Goal: Task Accomplishment & Management: Use online tool/utility

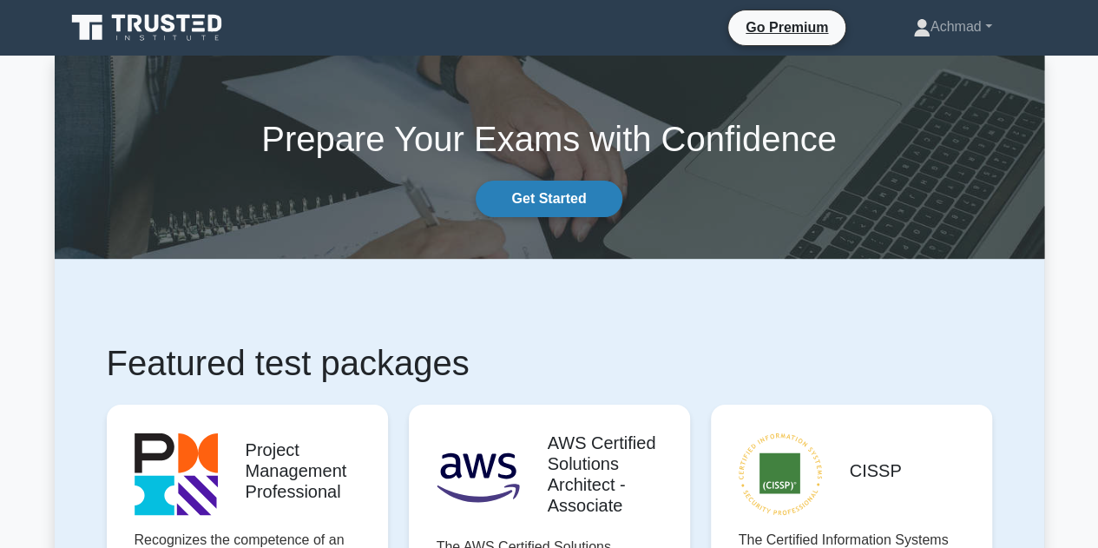
click at [566, 204] on link "Get Started" at bounding box center [549, 199] width 146 height 36
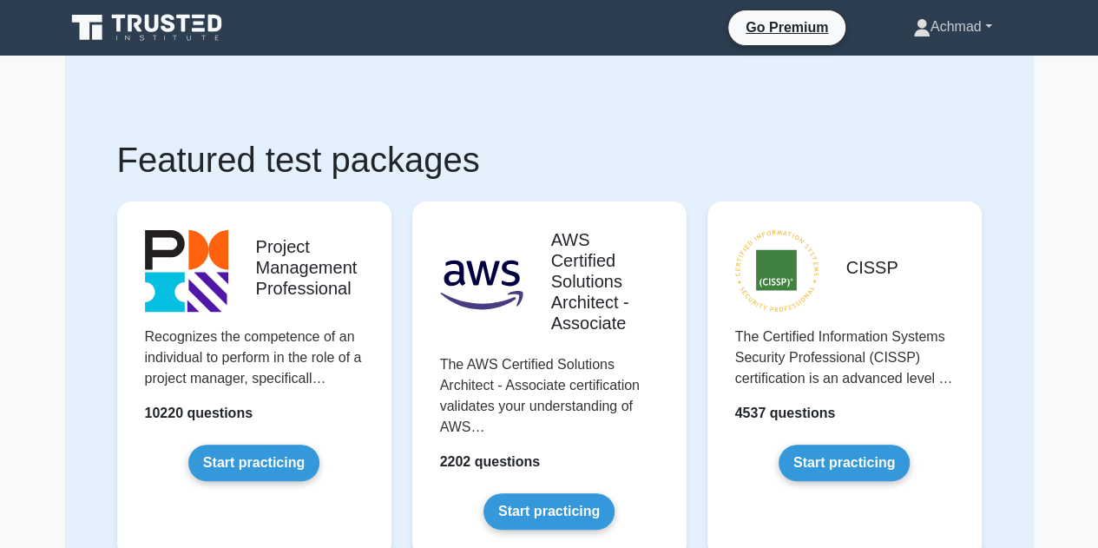
click at [954, 27] on link "Achmad" at bounding box center [953, 27] width 162 height 35
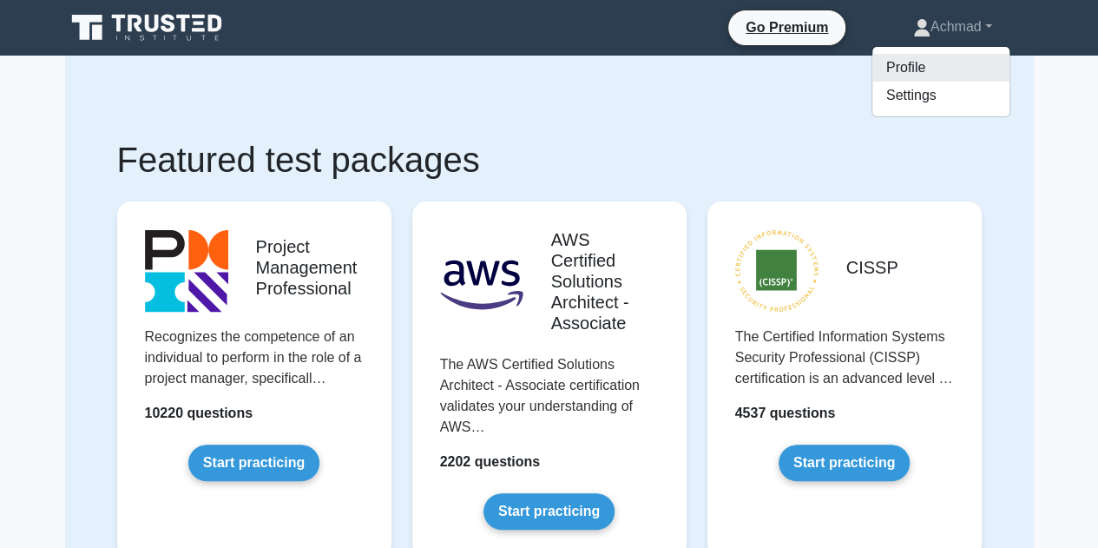
click at [915, 72] on link "Profile" at bounding box center [941, 68] width 137 height 28
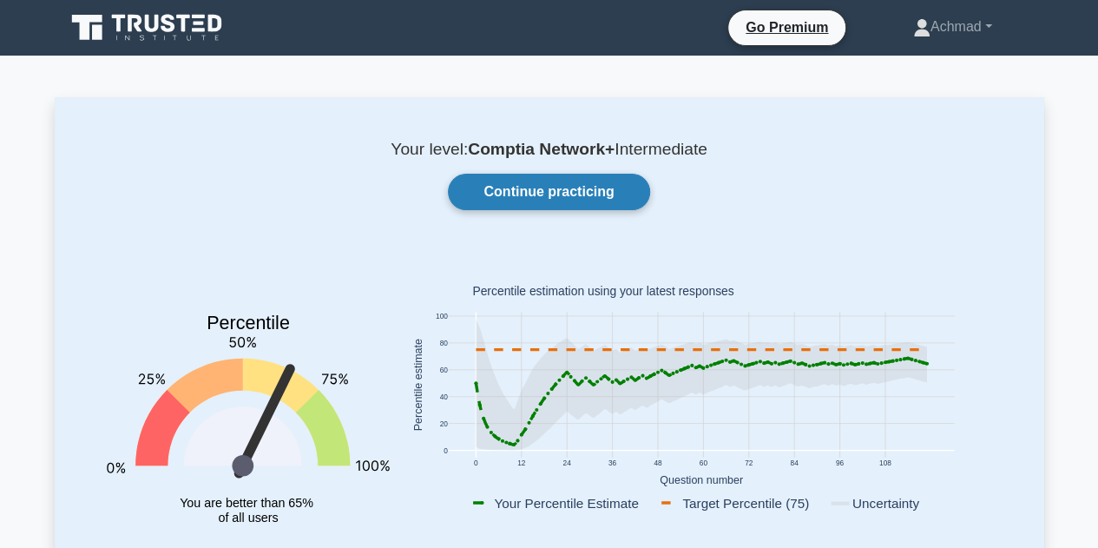
click at [586, 197] on link "Continue practicing" at bounding box center [548, 192] width 201 height 36
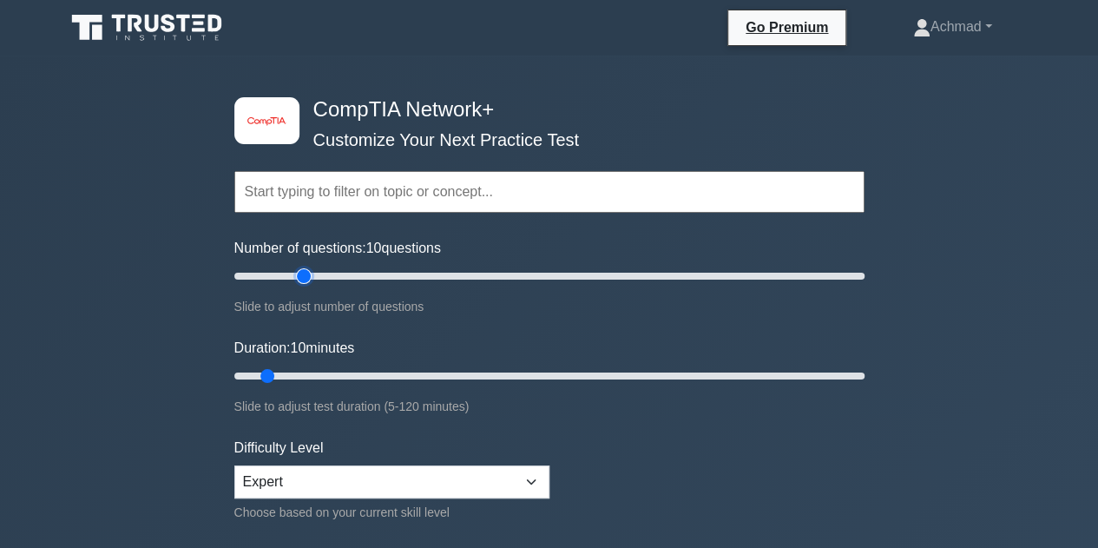
click at [297, 274] on input "Number of questions: 10 questions" at bounding box center [549, 276] width 630 height 21
type input "30"
click at [324, 275] on input "Number of questions: 25 questions" at bounding box center [549, 276] width 630 height 21
click at [316, 373] on input "Duration: 10 minutes" at bounding box center [549, 376] width 630 height 21
click at [335, 376] on input "Duration: 25 minutes" at bounding box center [549, 376] width 630 height 21
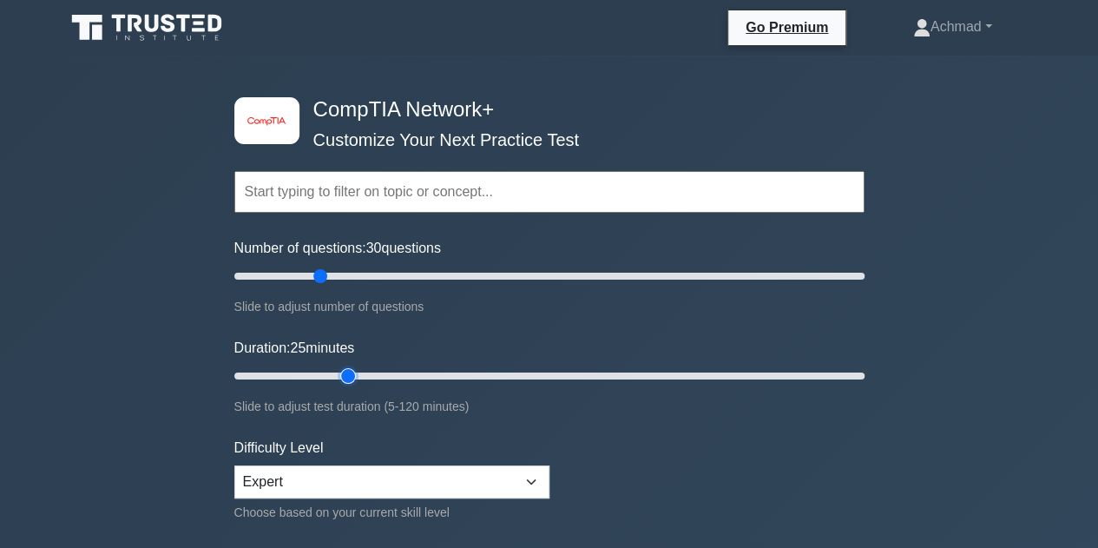
click at [361, 374] on input "Duration: 25 minutes" at bounding box center [549, 376] width 630 height 21
click at [361, 374] on input "Duration: 30 minutes" at bounding box center [549, 376] width 630 height 21
click at [352, 378] on input "Duration: 25 minutes" at bounding box center [549, 376] width 630 height 21
type input "20"
click at [333, 378] on input "Duration: 25 minutes" at bounding box center [549, 376] width 630 height 21
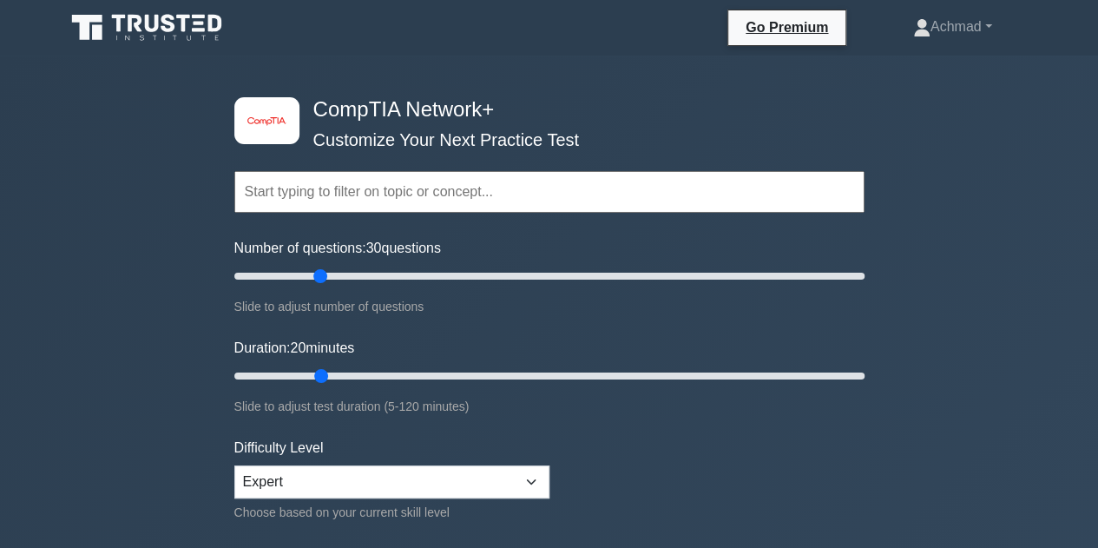
click at [391, 200] on input "text" at bounding box center [549, 192] width 630 height 42
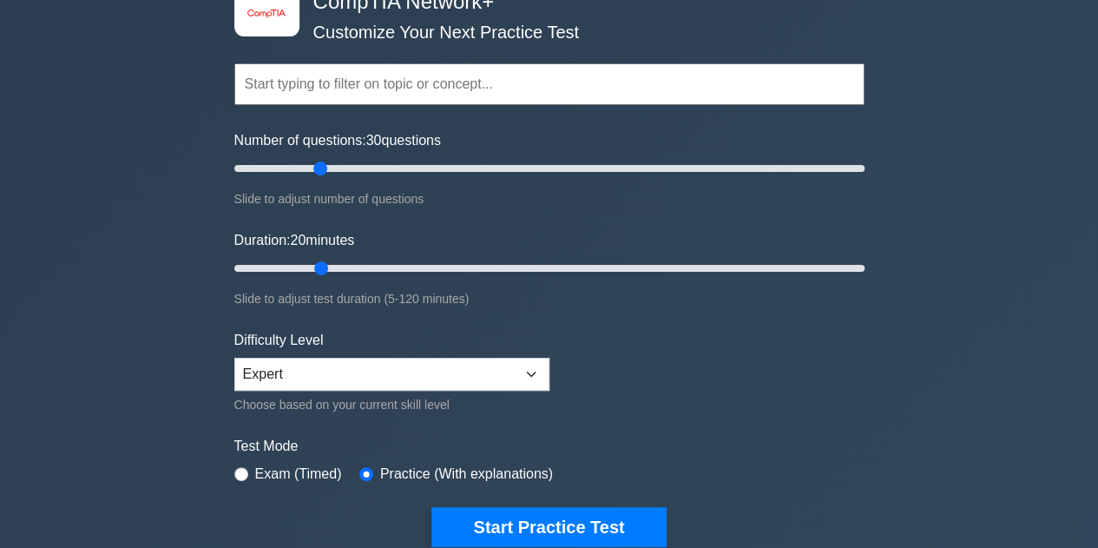
scroll to position [174, 0]
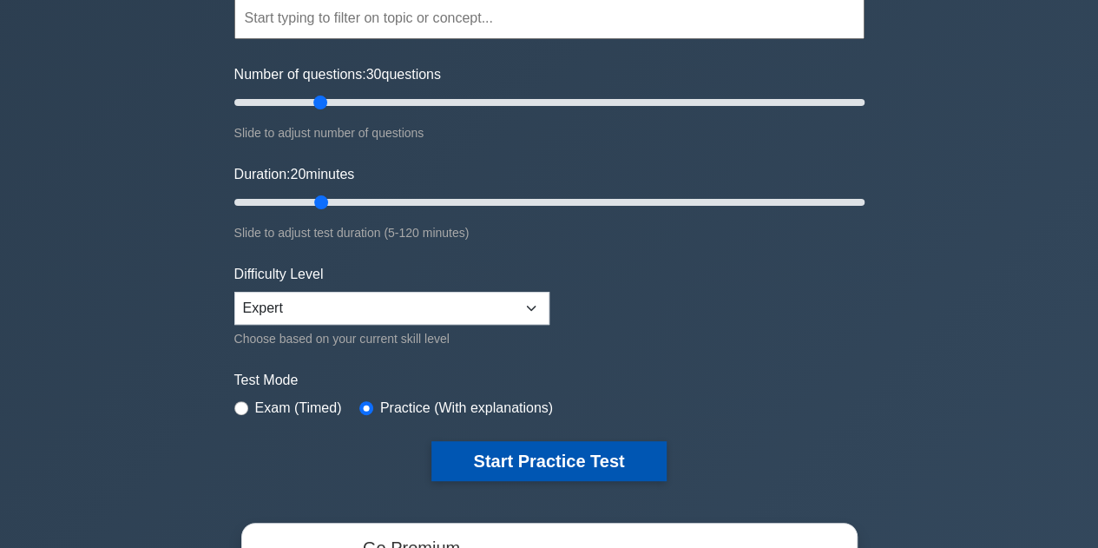
click at [486, 456] on button "Start Practice Test" at bounding box center [549, 461] width 234 height 40
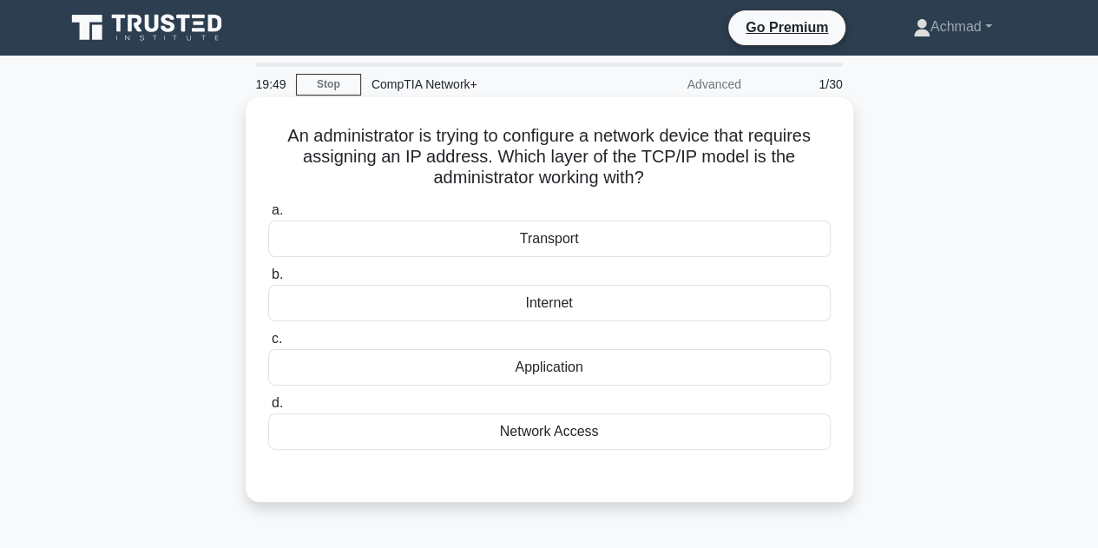
click at [596, 427] on div "Network Access" at bounding box center [549, 431] width 563 height 36
click at [268, 409] on input "d. Network Access" at bounding box center [268, 403] width 0 height 11
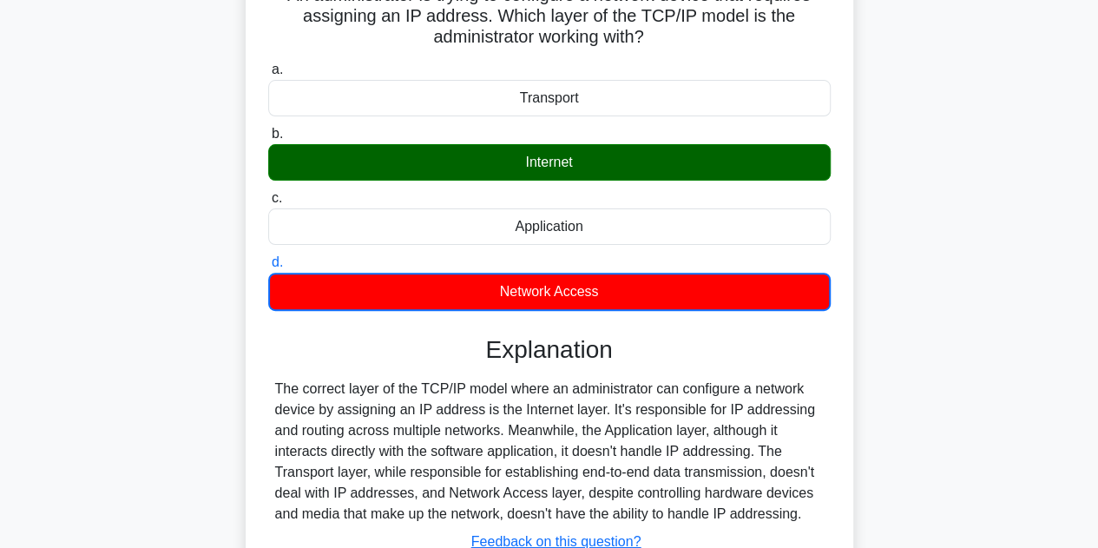
scroll to position [347, 0]
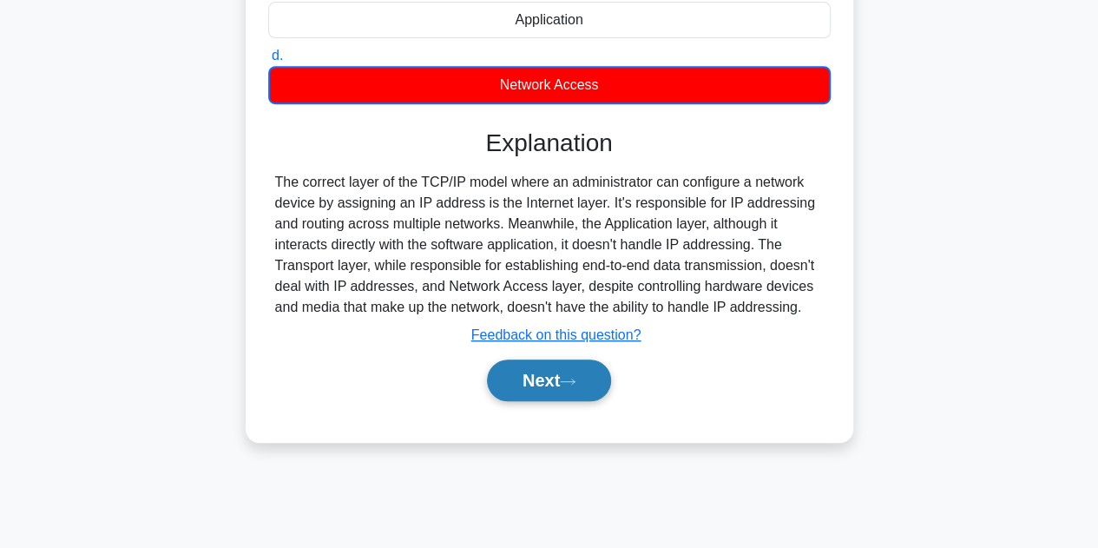
click at [585, 375] on button "Next" at bounding box center [549, 381] width 124 height 42
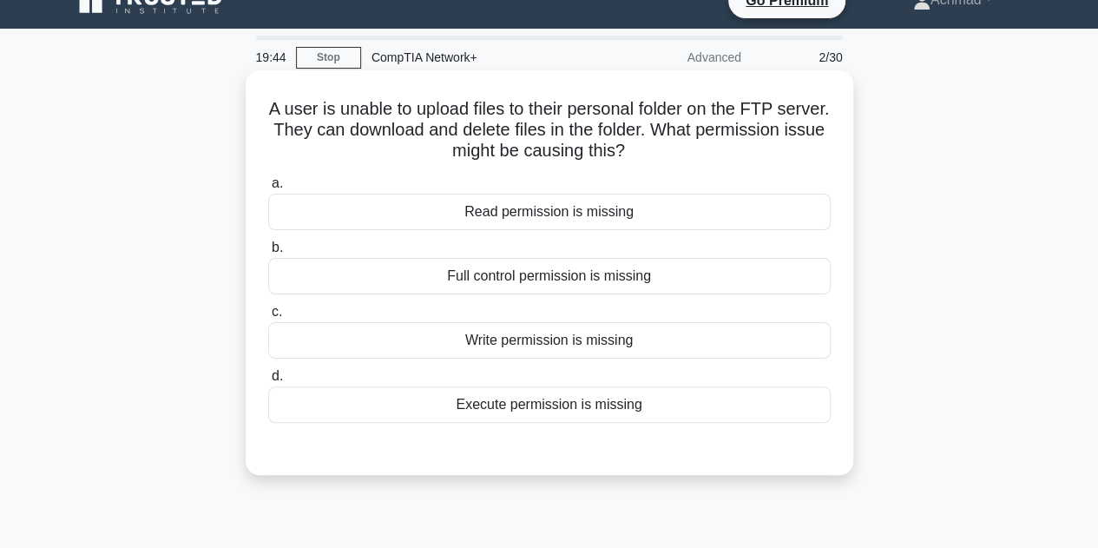
scroll to position [0, 0]
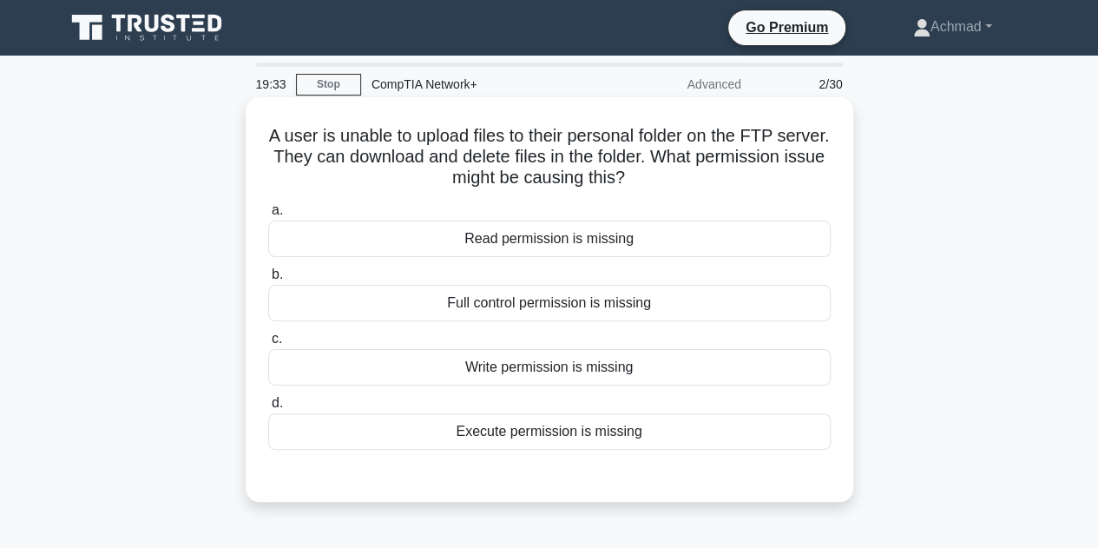
click at [573, 366] on div "Write permission is missing" at bounding box center [549, 367] width 563 height 36
click at [268, 345] on input "c. Write permission is missing" at bounding box center [268, 338] width 0 height 11
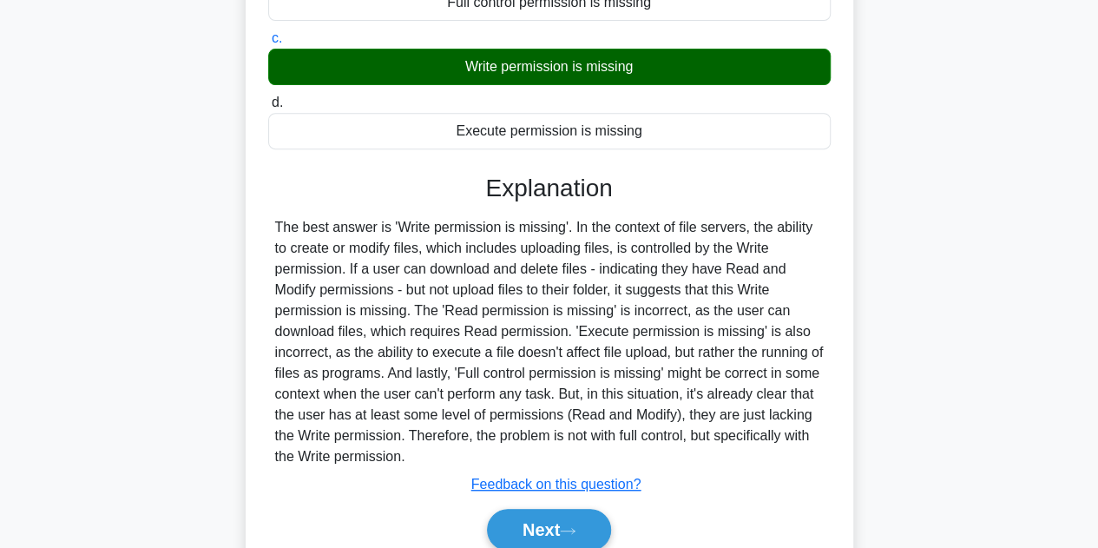
scroll to position [390, 0]
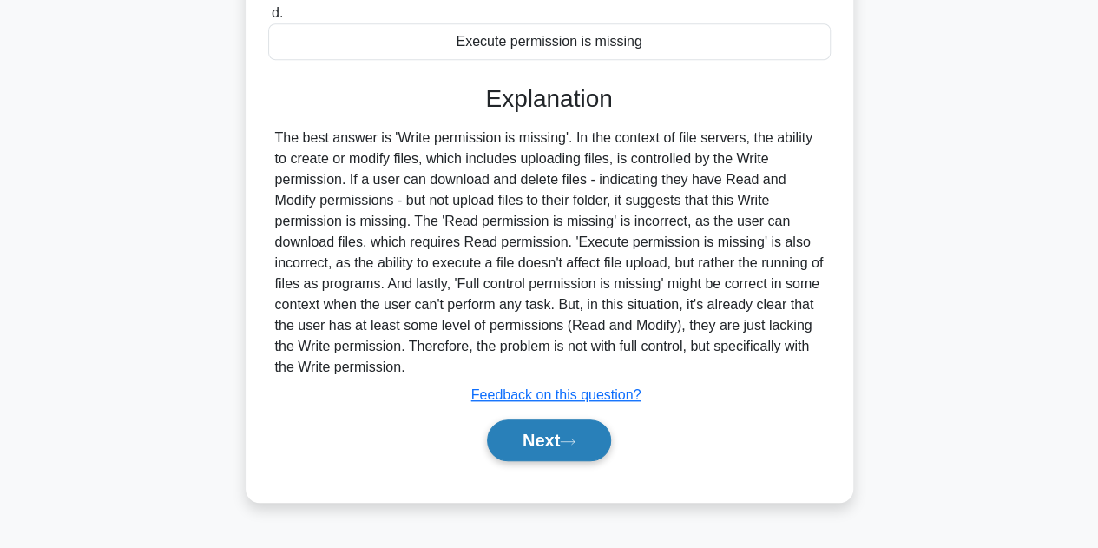
click at [557, 438] on button "Next" at bounding box center [549, 440] width 124 height 42
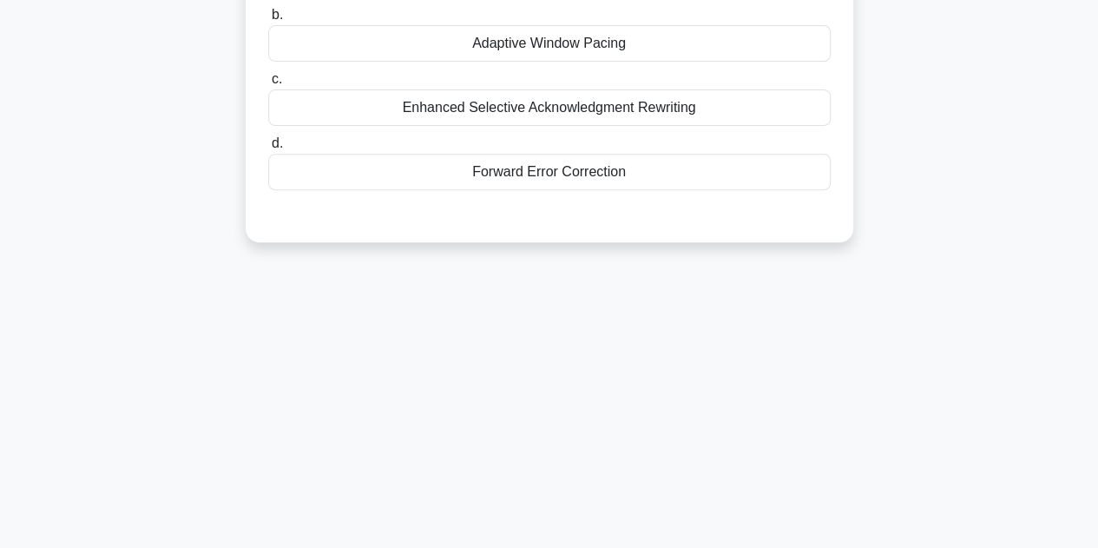
scroll to position [43, 0]
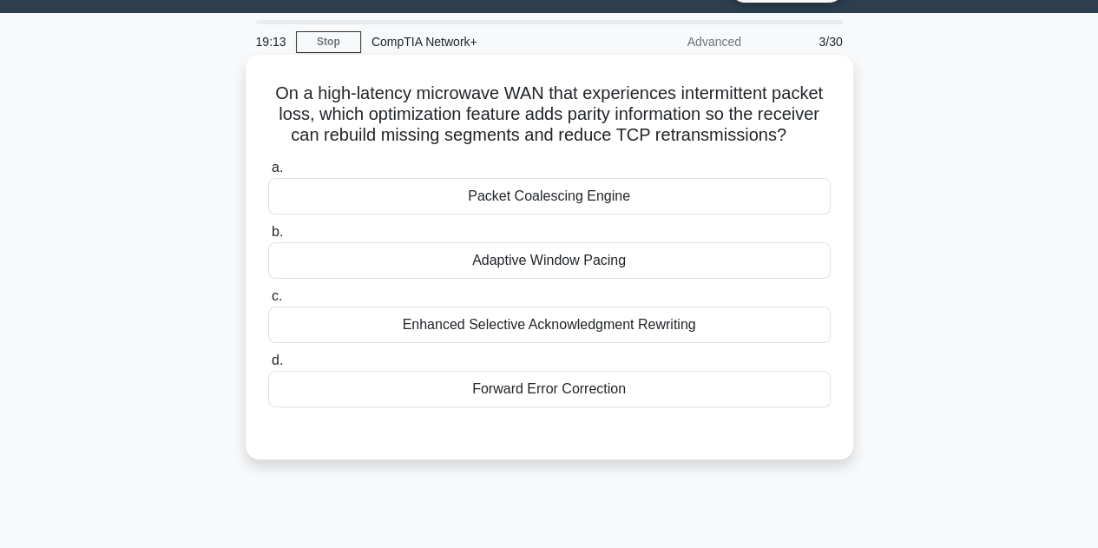
click at [598, 330] on div "Enhanced Selective Acknowledgment Rewriting" at bounding box center [549, 325] width 563 height 36
click at [268, 302] on input "c. Enhanced Selective Acknowledgment Rewriting" at bounding box center [268, 296] width 0 height 11
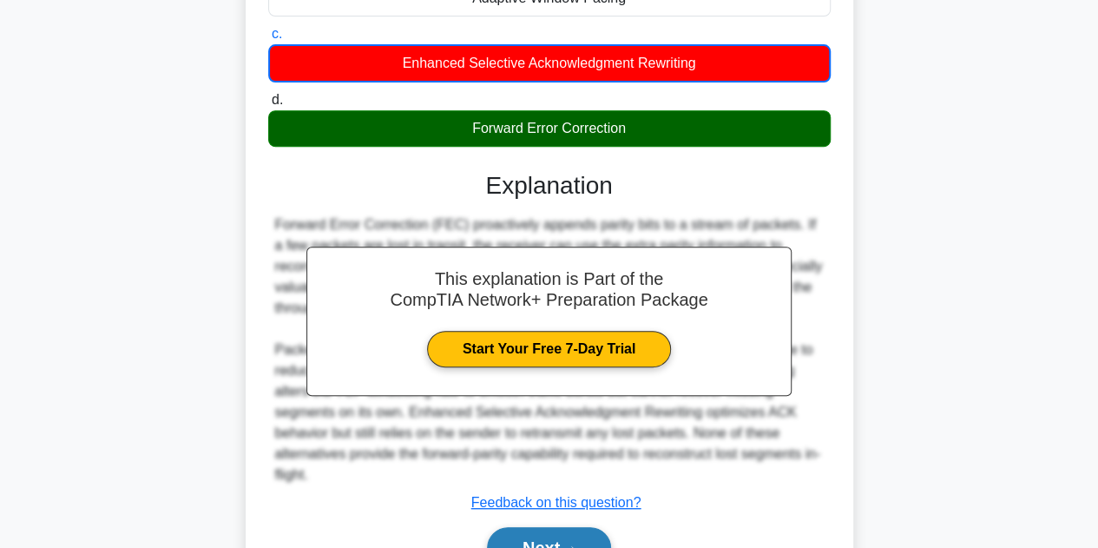
scroll to position [398, 0]
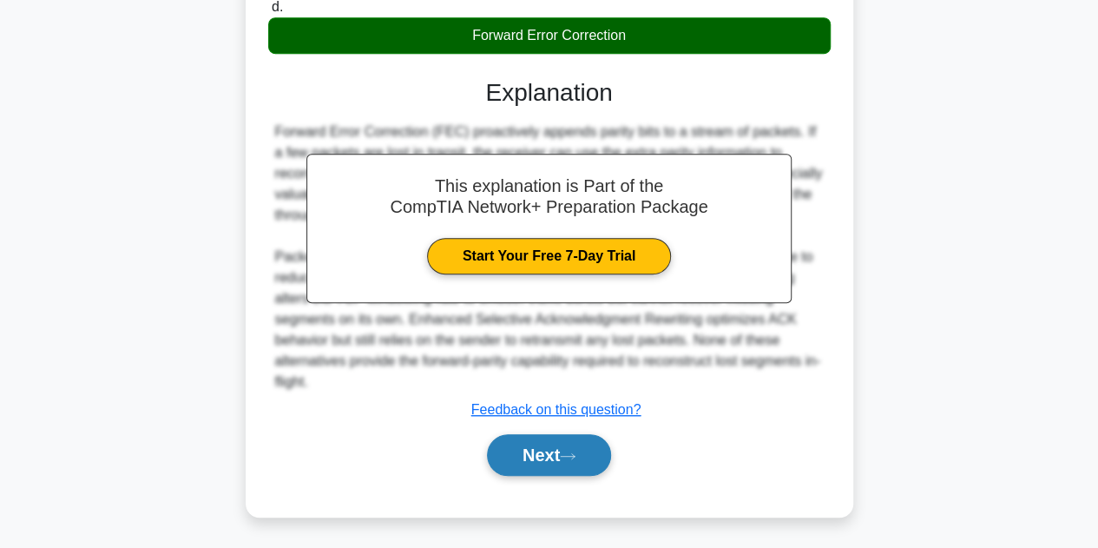
click at [573, 443] on button "Next" at bounding box center [549, 455] width 124 height 42
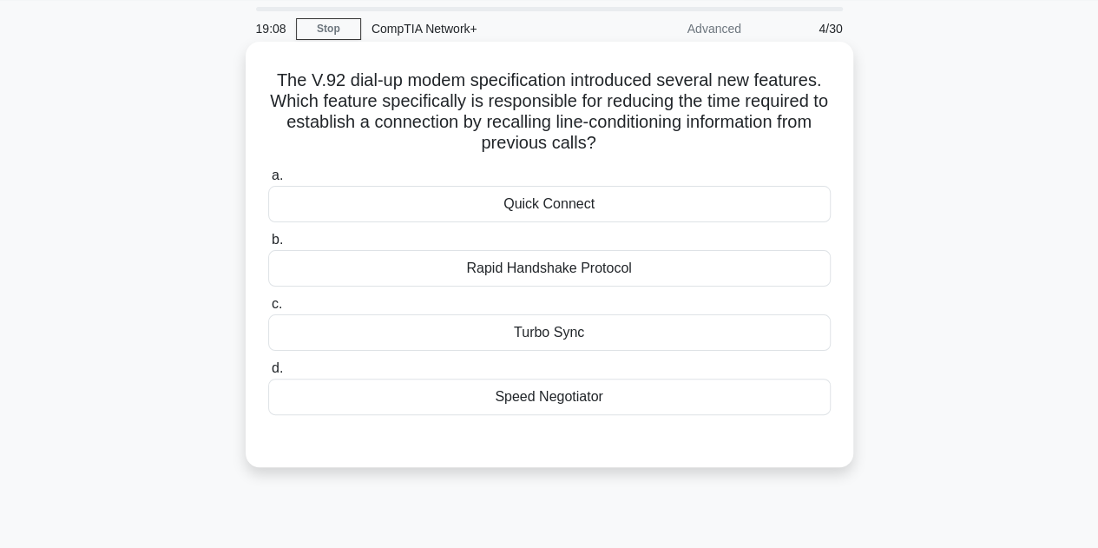
scroll to position [0, 0]
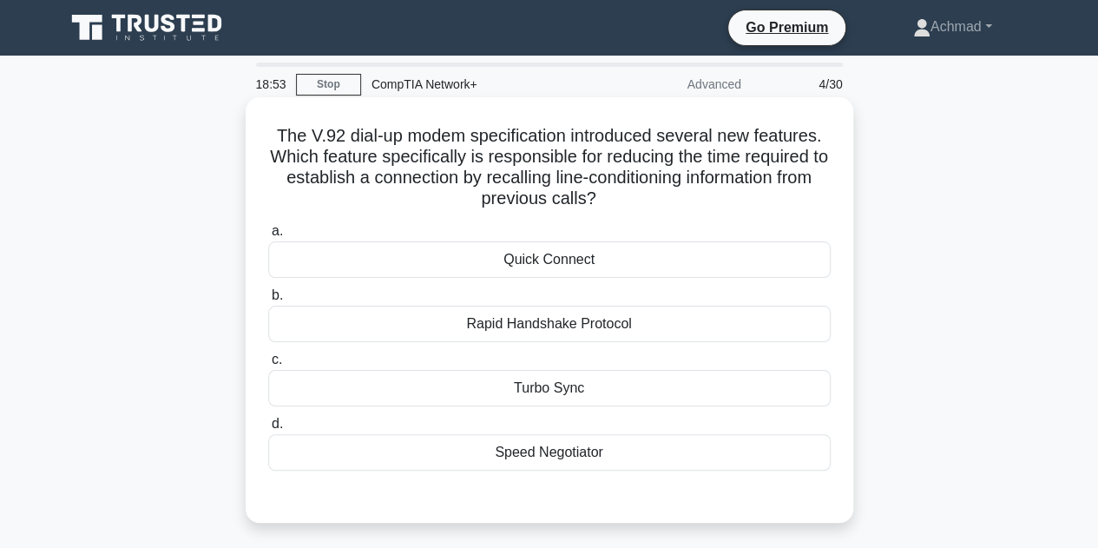
click at [599, 322] on div "Rapid Handshake Protocol" at bounding box center [549, 324] width 563 height 36
click at [268, 301] on input "b. Rapid Handshake Protocol" at bounding box center [268, 295] width 0 height 11
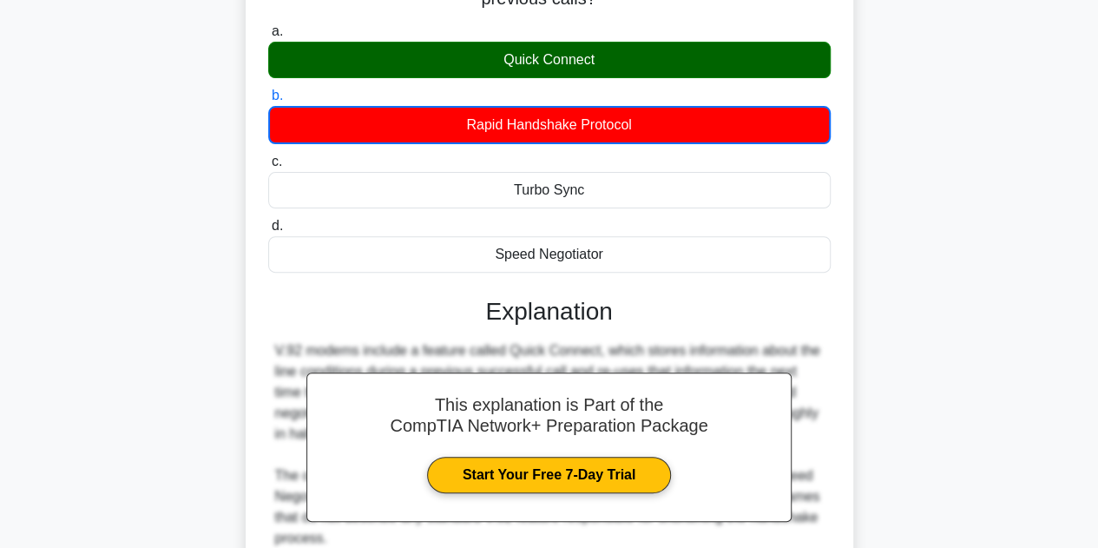
scroll to position [390, 0]
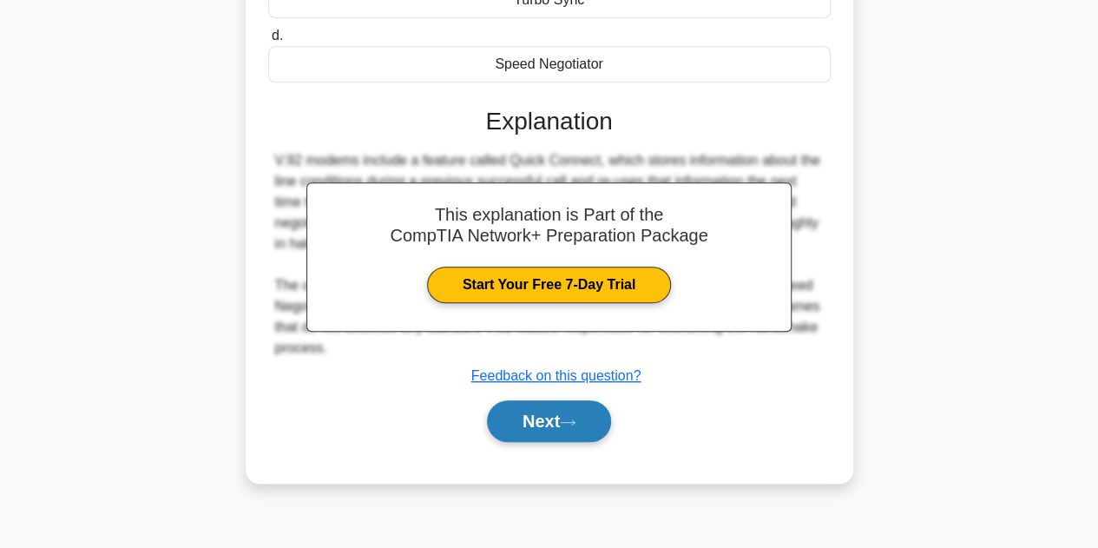
click at [591, 432] on button "Next" at bounding box center [549, 421] width 124 height 42
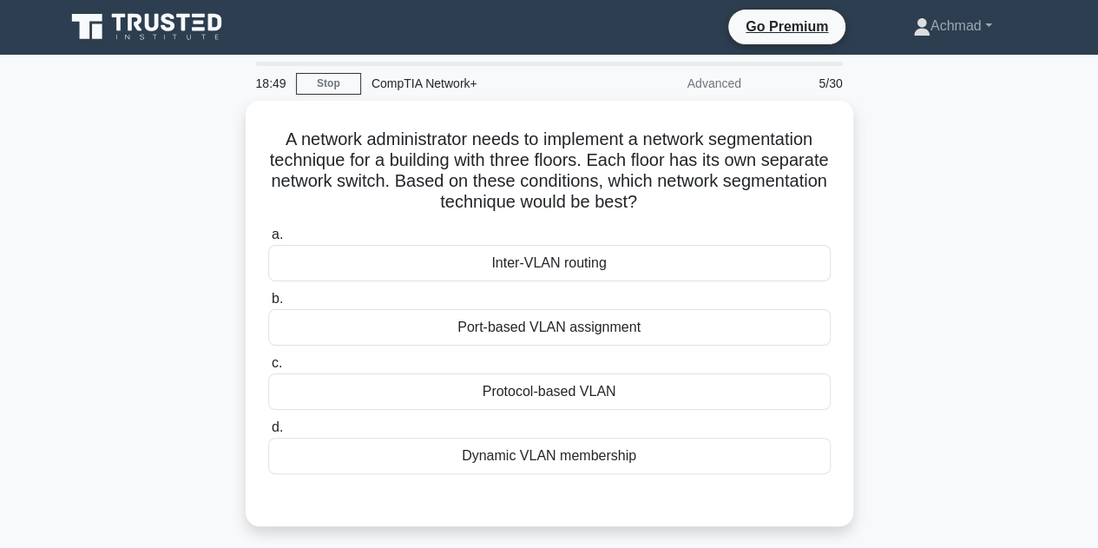
scroll to position [0, 0]
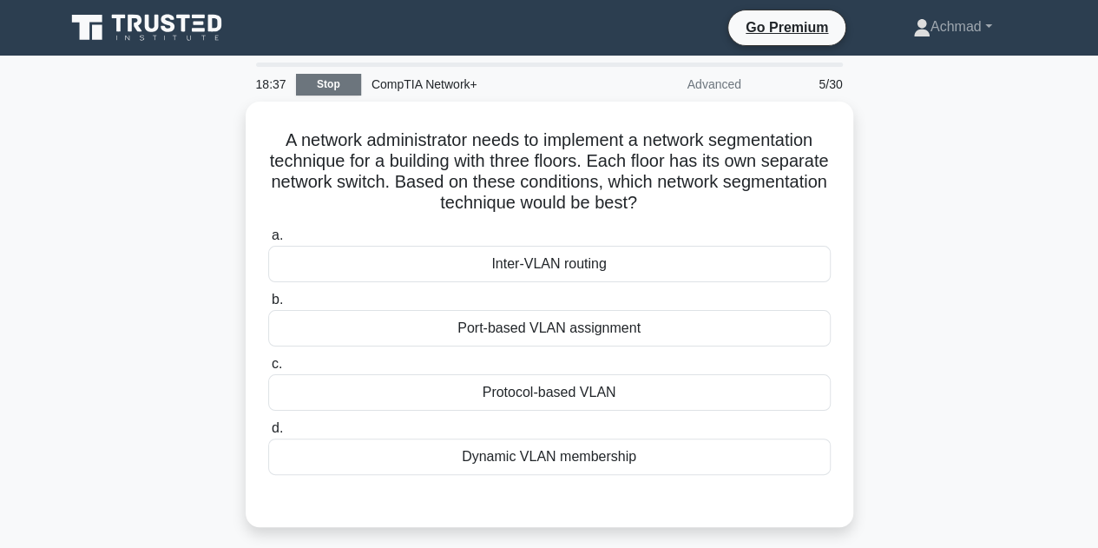
click at [328, 87] on link "Stop" at bounding box center [328, 85] width 65 height 22
